Goal: Transaction & Acquisition: Purchase product/service

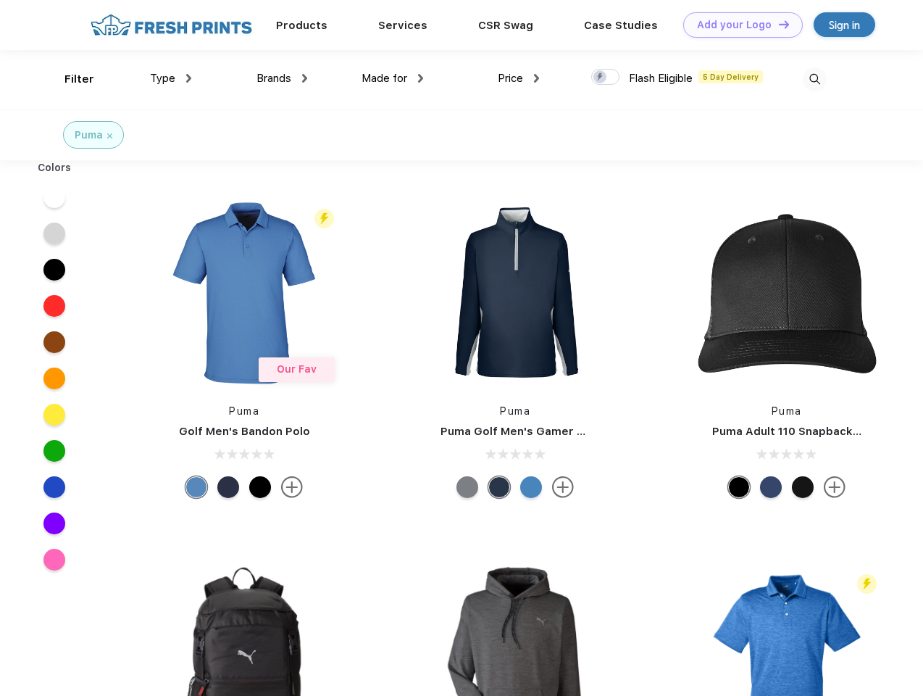
click at [738, 25] on link "Add your Logo Design Tool" at bounding box center [743, 24] width 120 height 25
click at [0, 0] on div "Design Tool" at bounding box center [0, 0] width 0 height 0
click at [778, 24] on link "Add your Logo Design Tool" at bounding box center [743, 24] width 120 height 25
click at [70, 79] on div "Filter" at bounding box center [80, 79] width 30 height 17
click at [171, 78] on span "Type" at bounding box center [162, 78] width 25 height 13
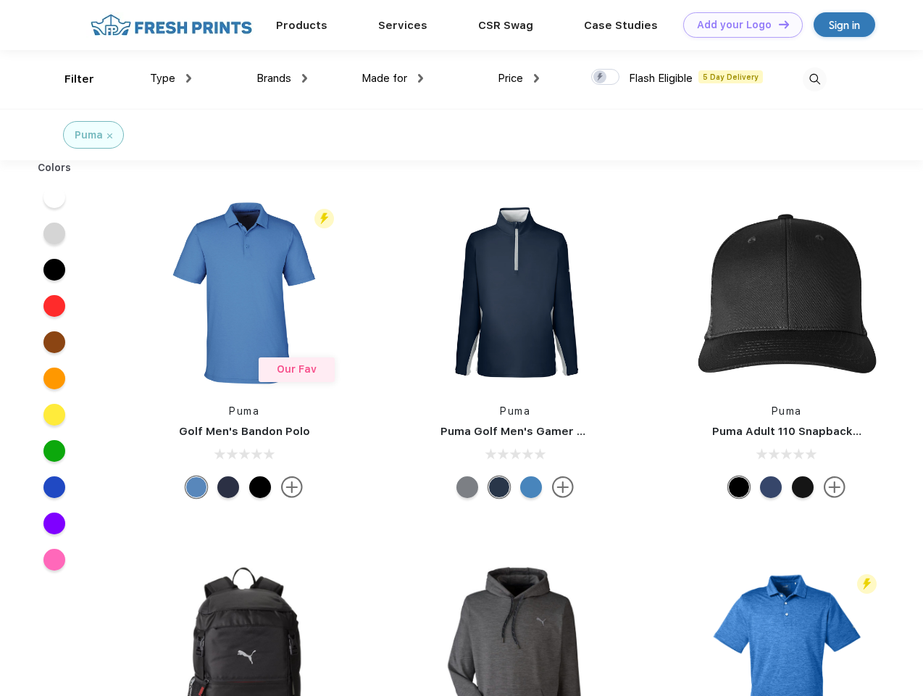
click at [282, 78] on span "Brands" at bounding box center [274, 78] width 35 height 13
click at [393, 78] on span "Made for" at bounding box center [385, 78] width 46 height 13
click at [519, 78] on span "Price" at bounding box center [510, 78] width 25 height 13
click at [606, 78] on div at bounding box center [605, 77] width 28 height 16
click at [601, 78] on input "checkbox" at bounding box center [595, 72] width 9 height 9
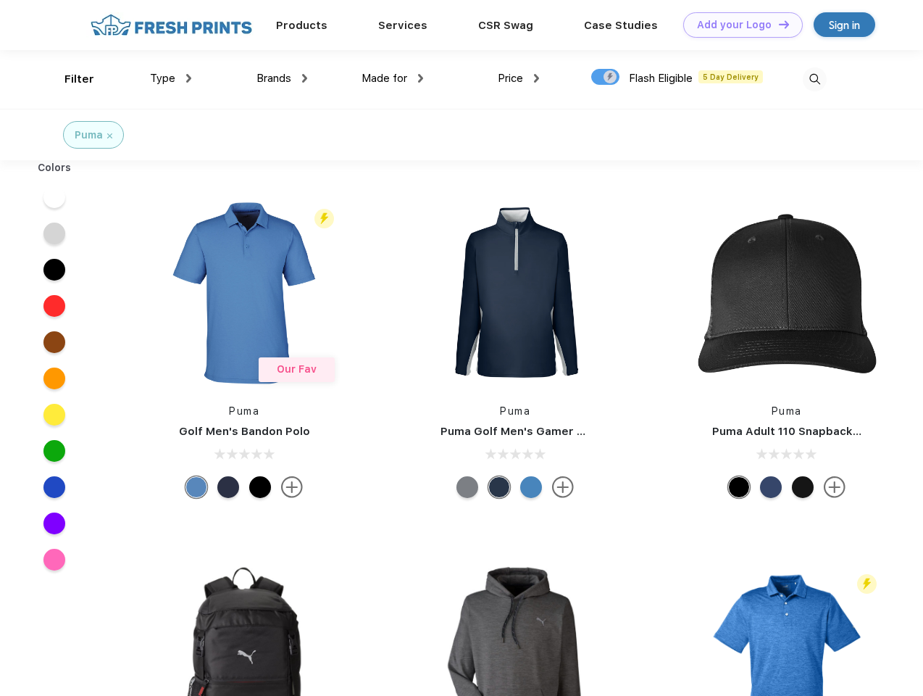
click at [815, 79] on img at bounding box center [815, 79] width 24 height 24
